Goal: Task Accomplishment & Management: Manage account settings

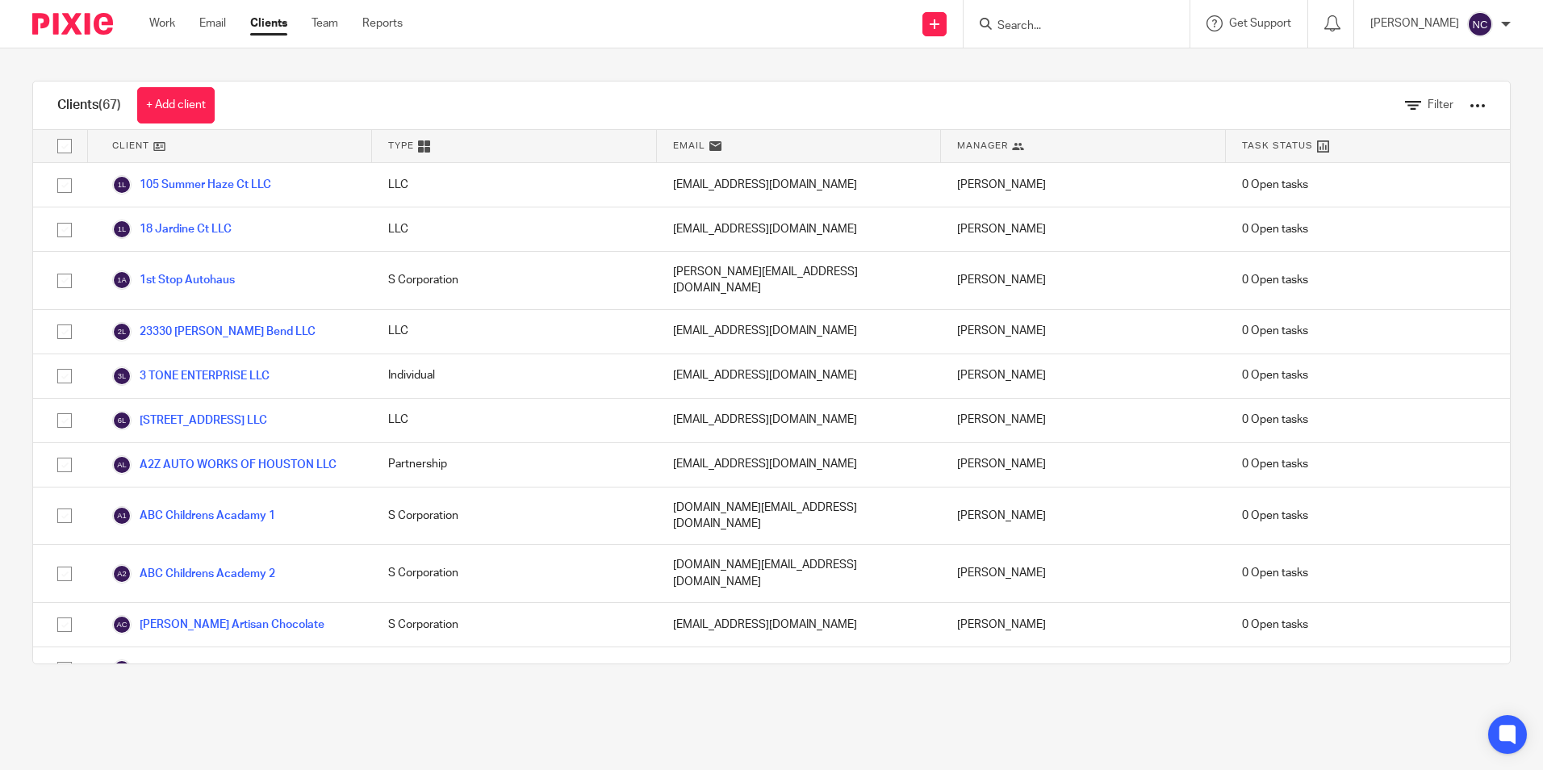
click at [1133, 20] on input "Search" at bounding box center [1068, 26] width 145 height 15
type input "sedona"
click at [1118, 75] on link at bounding box center [1129, 69] width 273 height 37
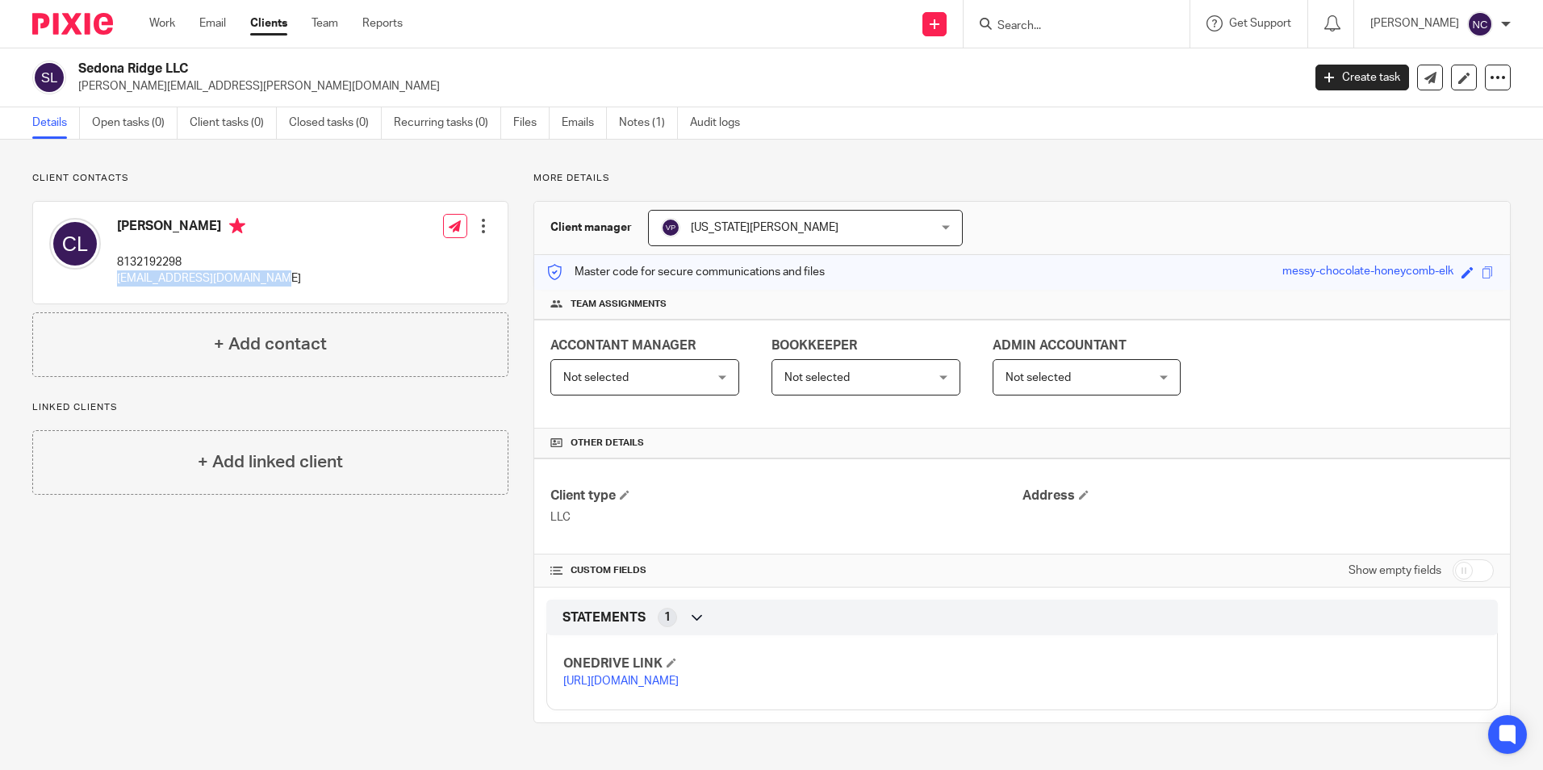
drag, startPoint x: 118, startPoint y: 277, endPoint x: 261, endPoint y: 291, distance: 143.5
click at [261, 291] on div "Cesar Ledezma 8132192298 royalaesthetics1@gmail.com" at bounding box center [175, 253] width 252 height 86
copy p "[EMAIL_ADDRESS][DOMAIN_NAME]"
click at [1066, 19] on input "Search" at bounding box center [1068, 26] width 145 height 15
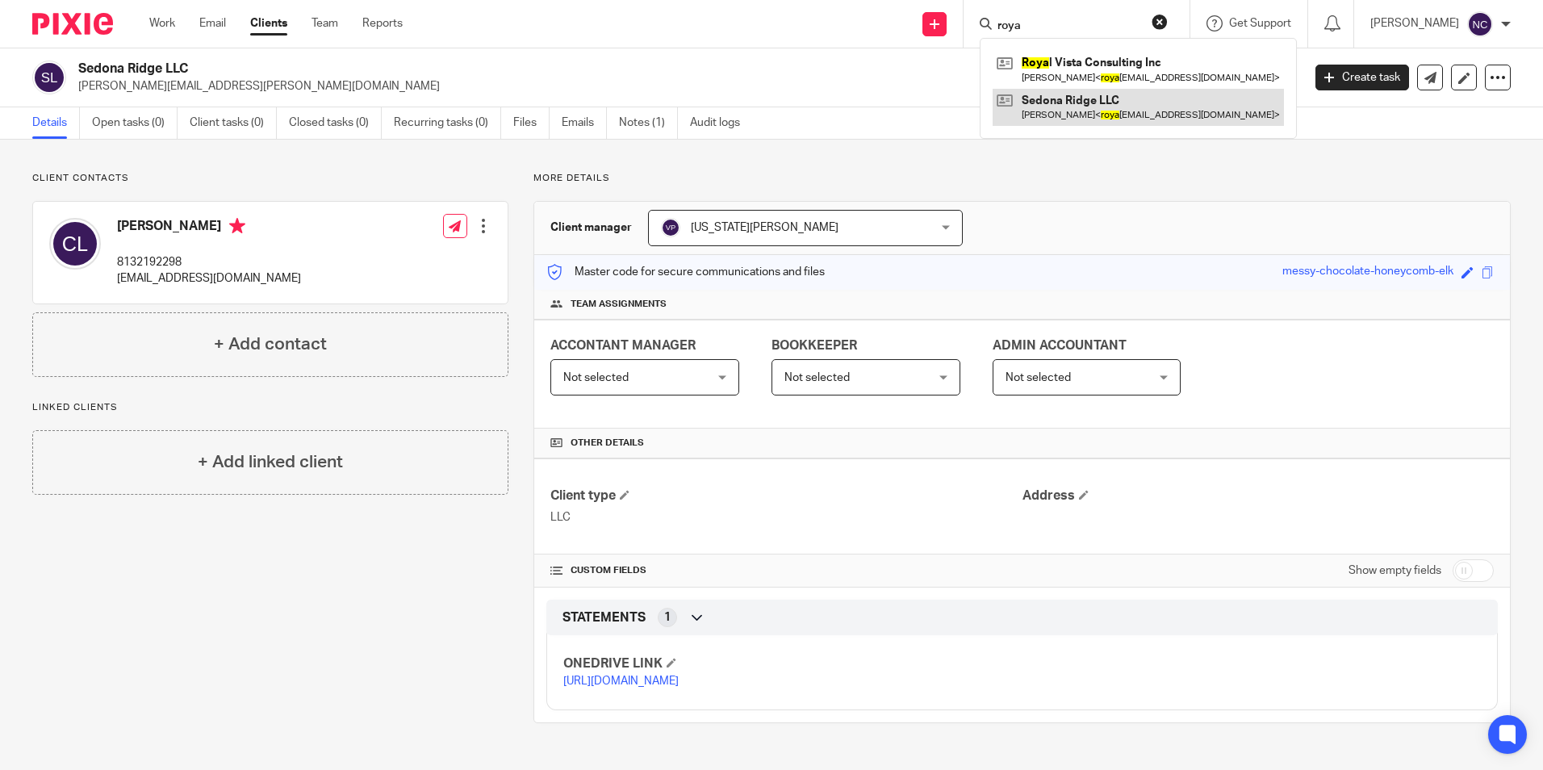
type input "roya"
click at [1085, 108] on link at bounding box center [1138, 107] width 291 height 37
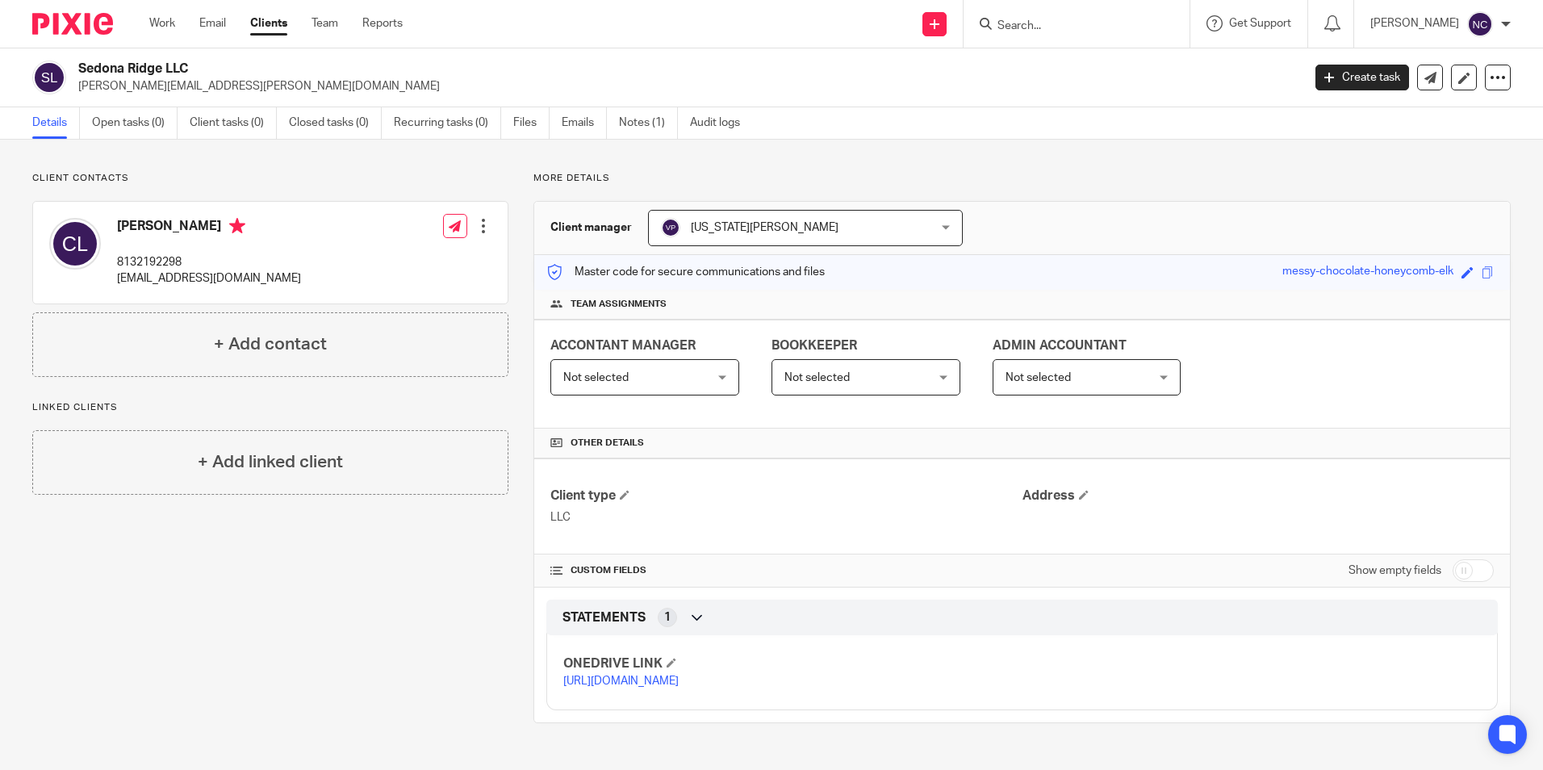
click at [480, 228] on div at bounding box center [483, 226] width 16 height 16
click at [437, 262] on link "Edit contact" at bounding box center [407, 261] width 154 height 23
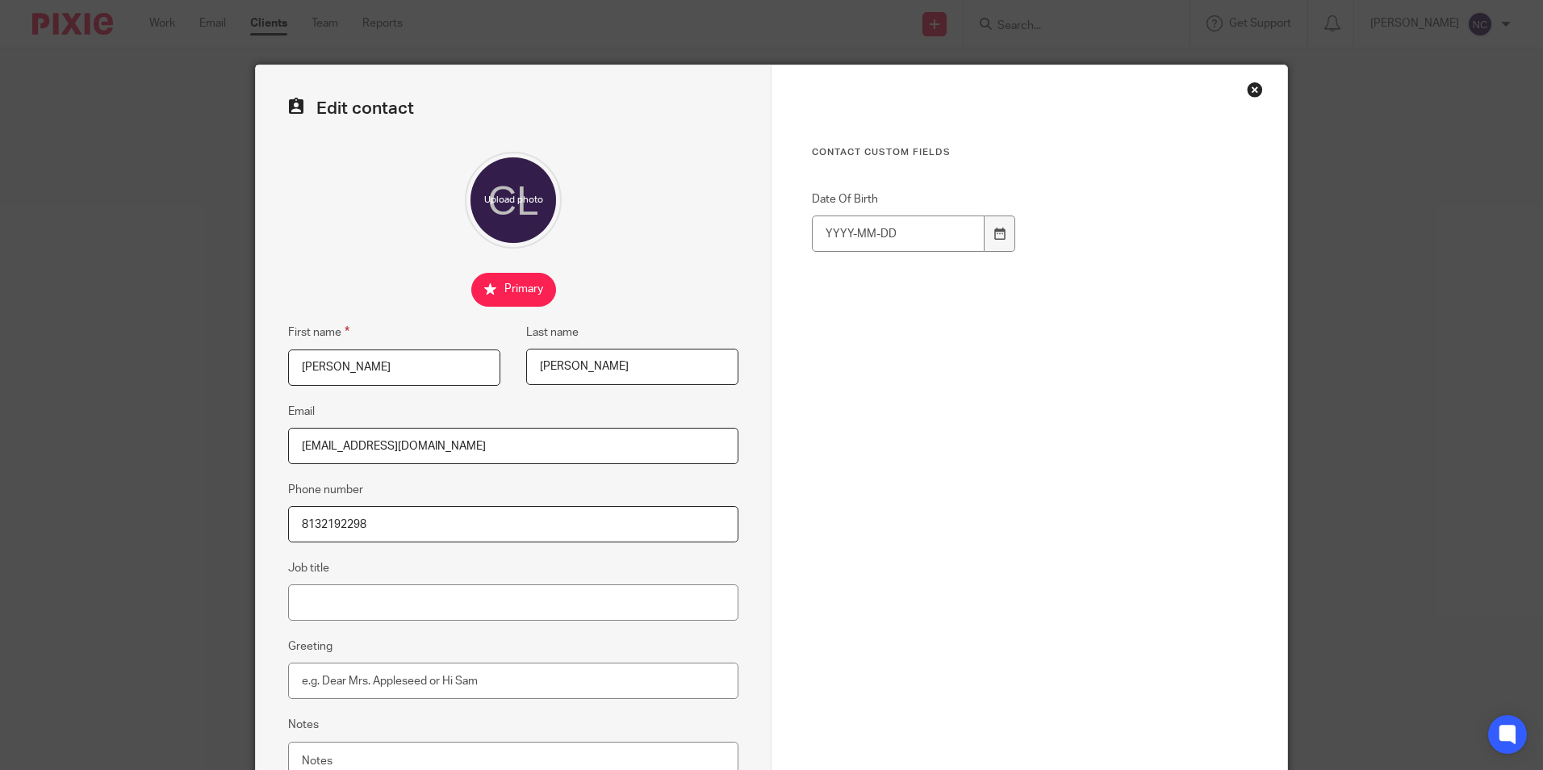
click at [545, 452] on input "[EMAIL_ADDRESS][DOMAIN_NAME]" at bounding box center [513, 446] width 450 height 36
type input "[PERSON_NAME][EMAIL_ADDRESS][PERSON_NAME][DOMAIN_NAME]"
click at [929, 471] on div "Contact Custom fields Date Of Birth" at bounding box center [1029, 333] width 435 height 375
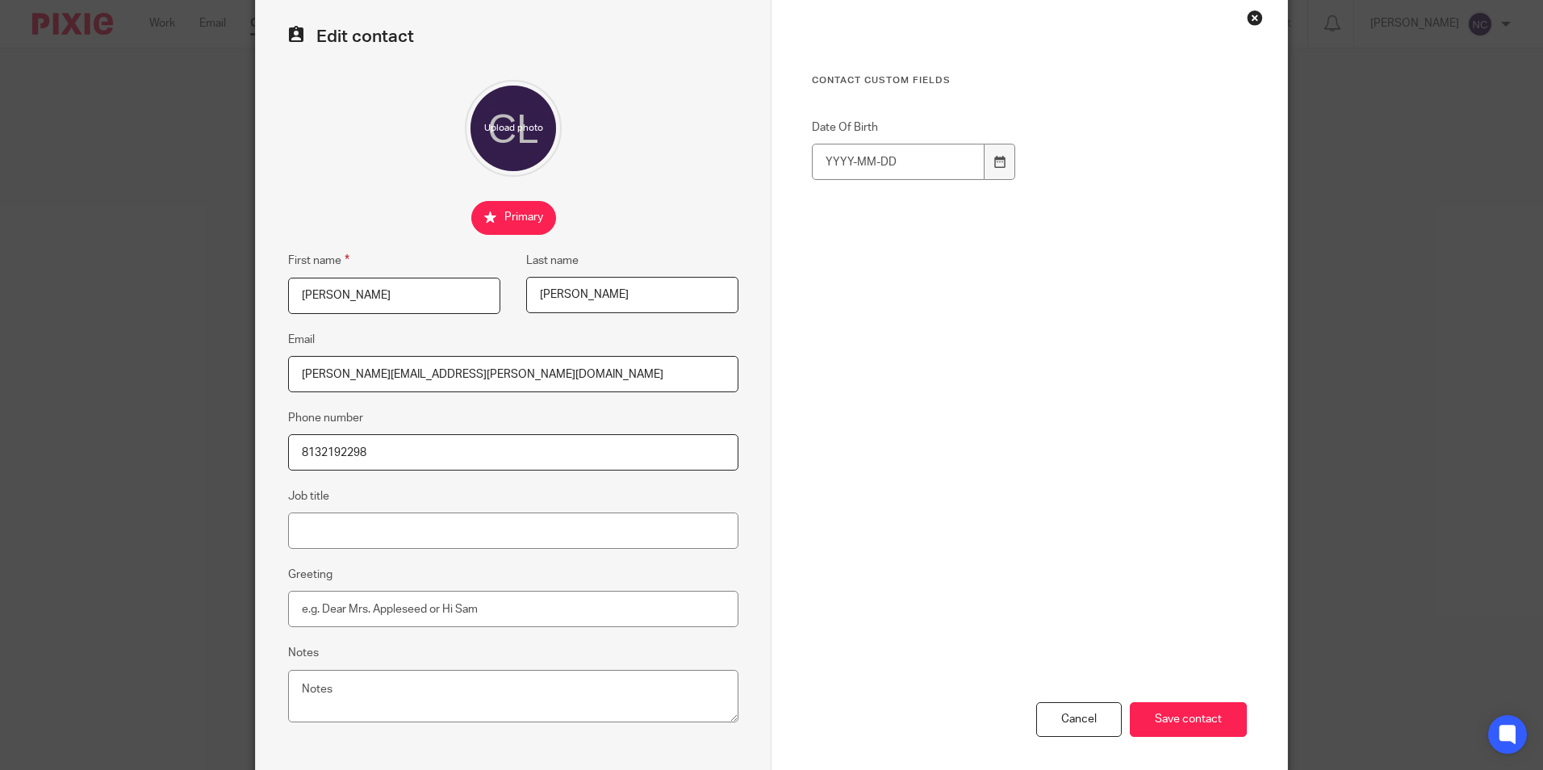
scroll to position [144, 0]
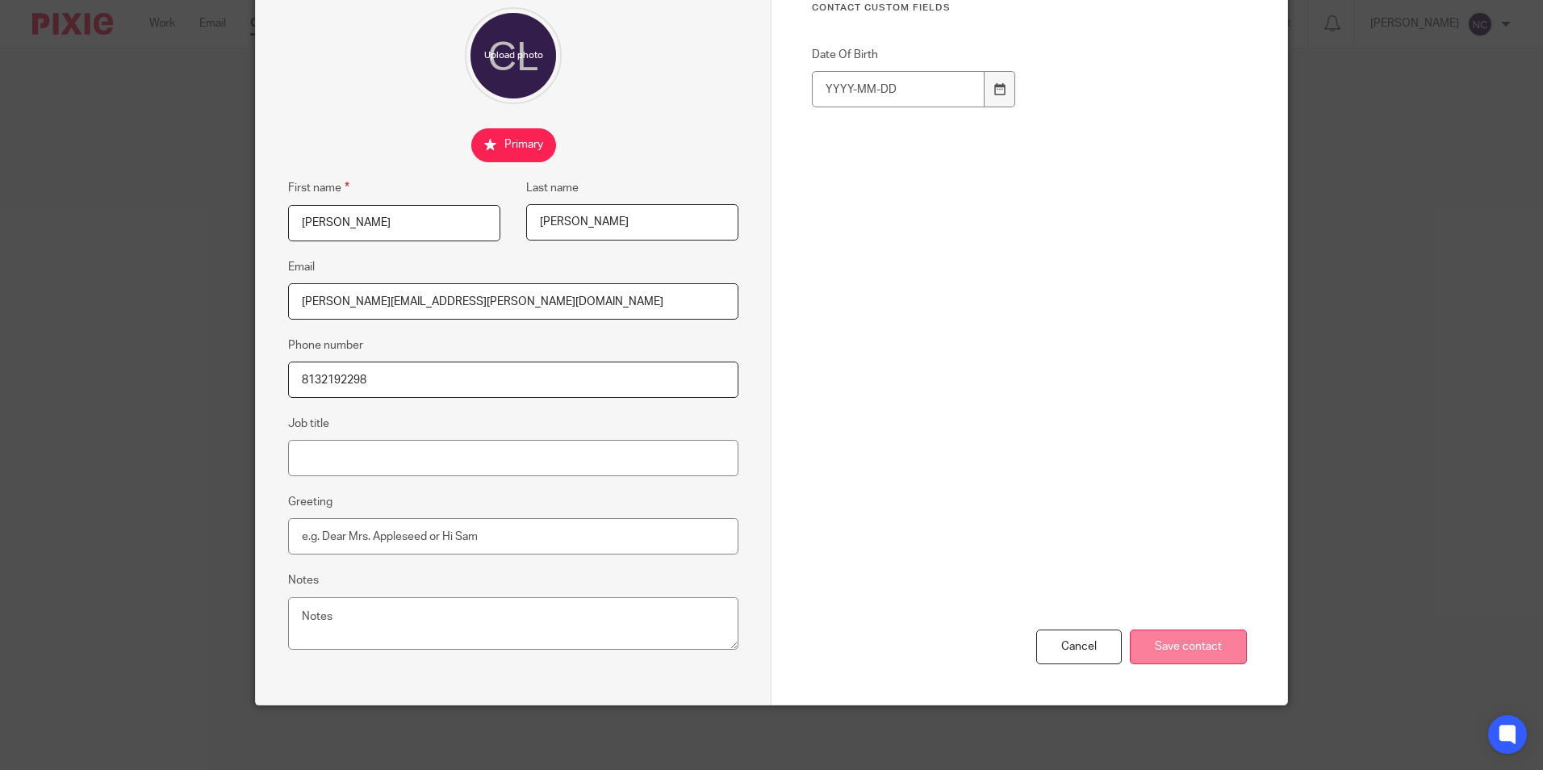
click at [1187, 648] on input "Save contact" at bounding box center [1188, 647] width 117 height 35
